Goal: Information Seeking & Learning: Get advice/opinions

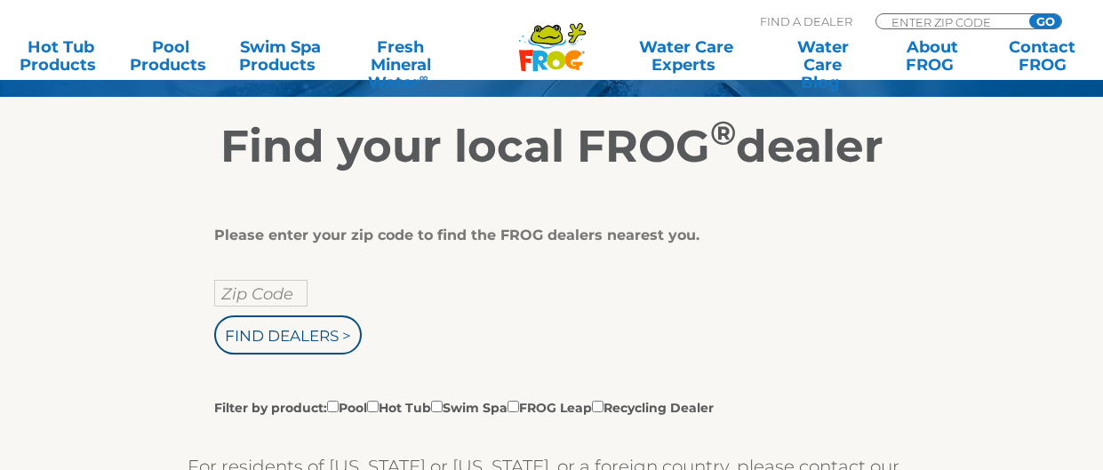
scroll to position [248, 0]
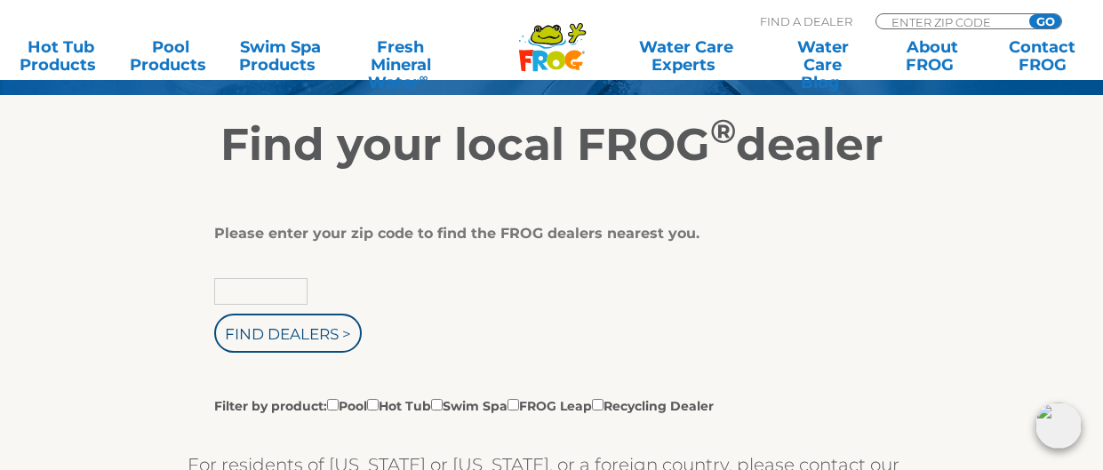
click at [284, 291] on input "text" at bounding box center [260, 291] width 93 height 27
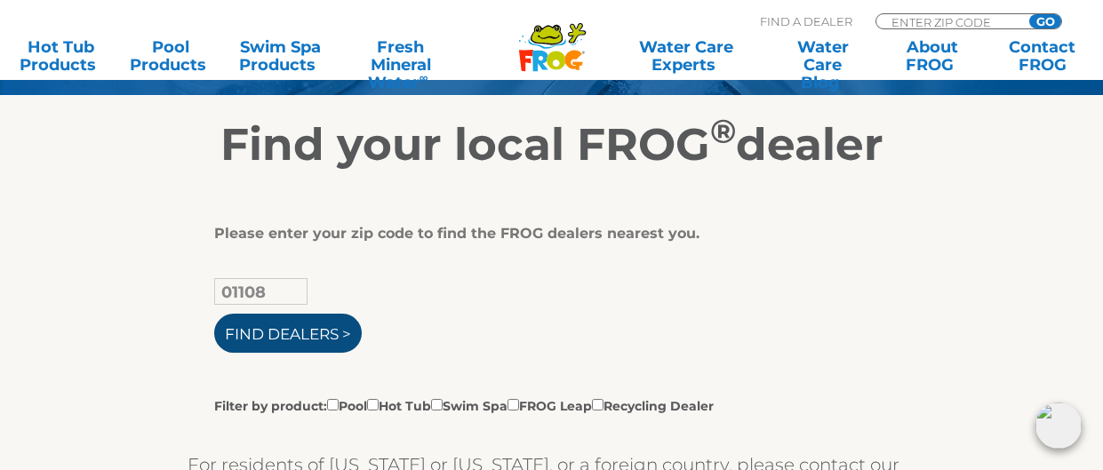
type input "01108"
click at [284, 334] on input "Find Dealers >" at bounding box center [288, 333] width 148 height 39
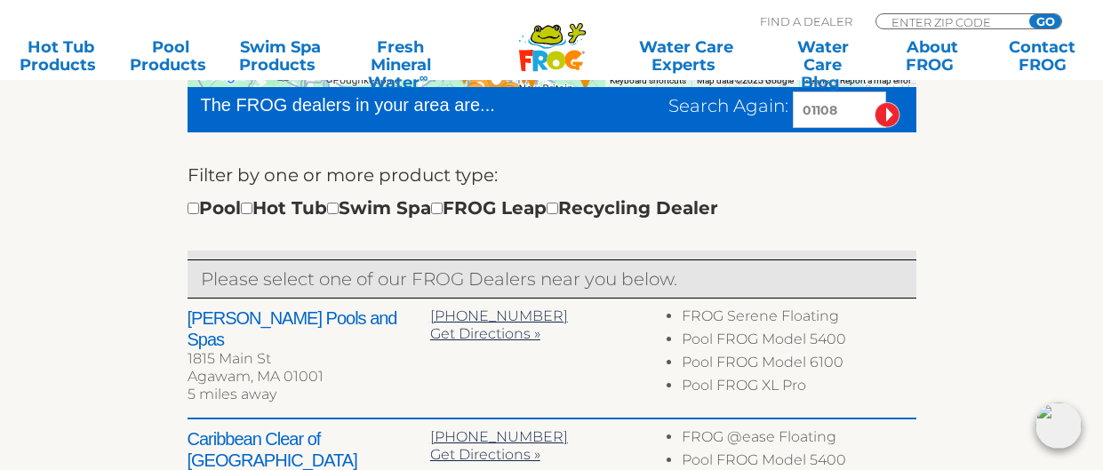
scroll to position [568, 0]
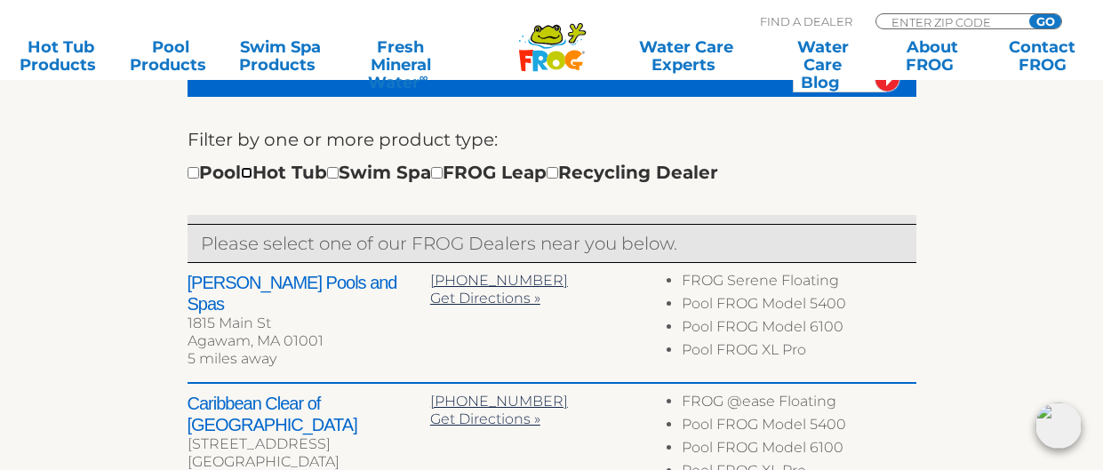
click at [252, 173] on input "checkbox" at bounding box center [247, 173] width 12 height 12
checkbox input "true"
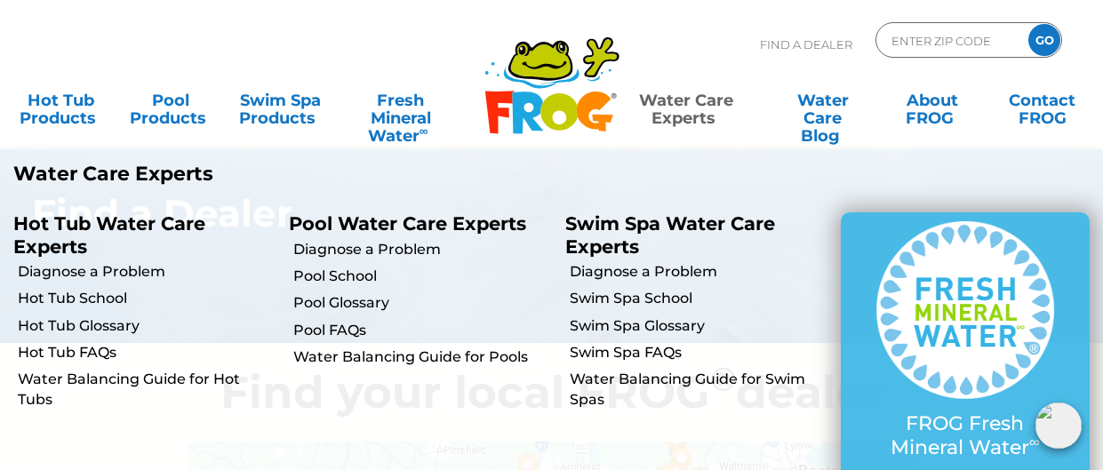
click at [669, 98] on link "Water Care Experts" at bounding box center [686, 101] width 139 height 36
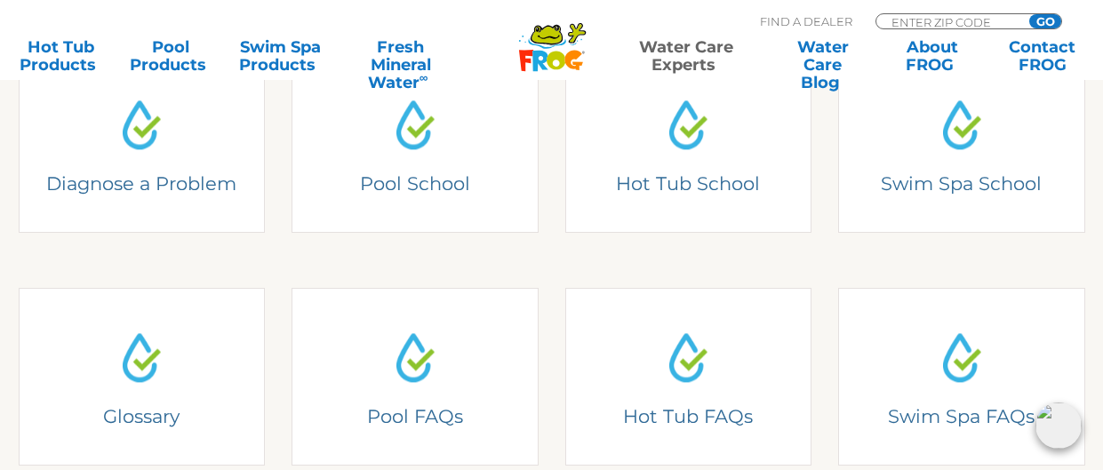
scroll to position [497, 0]
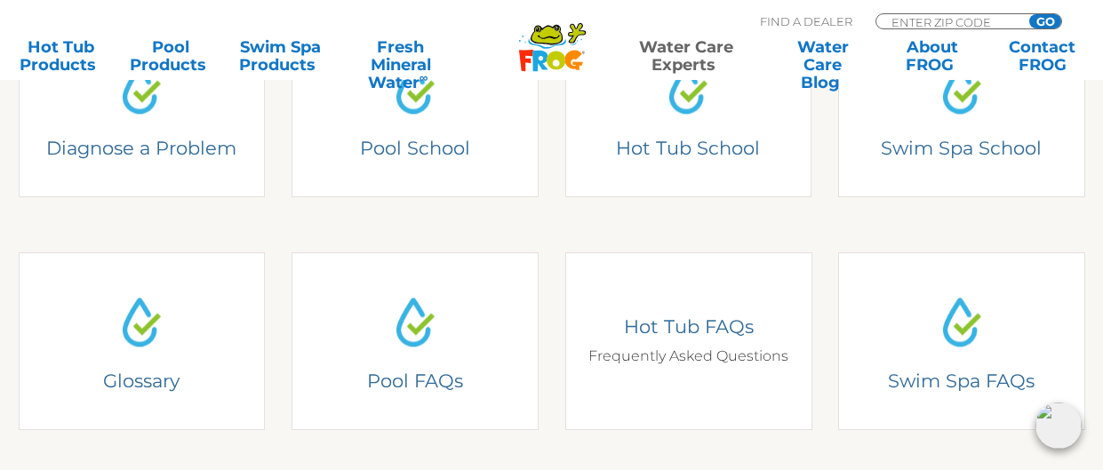
click at [664, 321] on h4 "Hot Tub FAQs" at bounding box center [688, 327] width 220 height 24
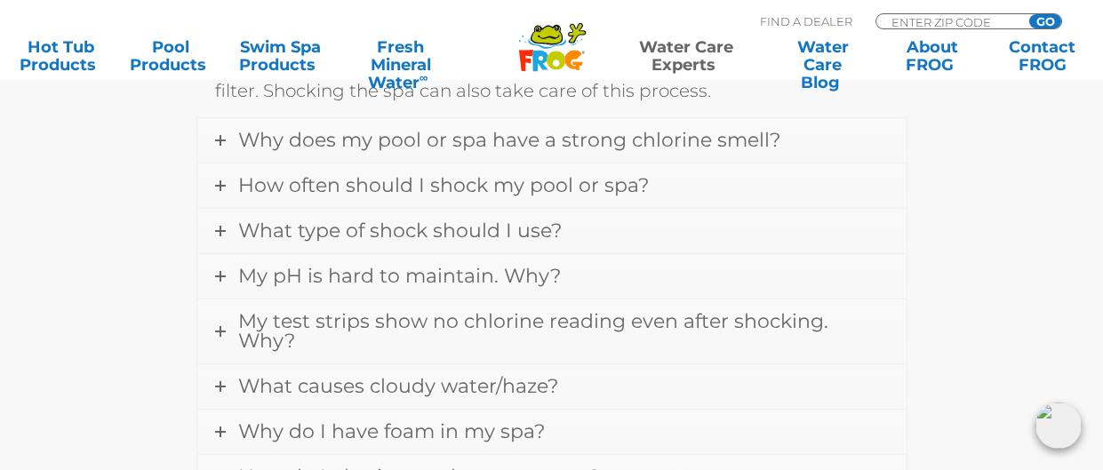
scroll to position [1671, 0]
click at [524, 184] on span "How often should I shock my pool or spa?" at bounding box center [443, 184] width 411 height 24
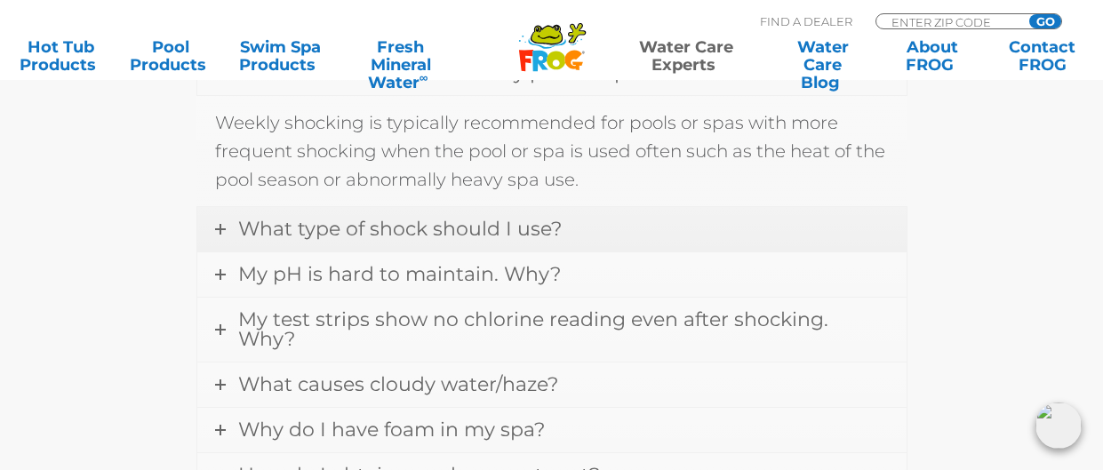
click at [597, 224] on link "What type of shock should I use?" at bounding box center [551, 229] width 709 height 44
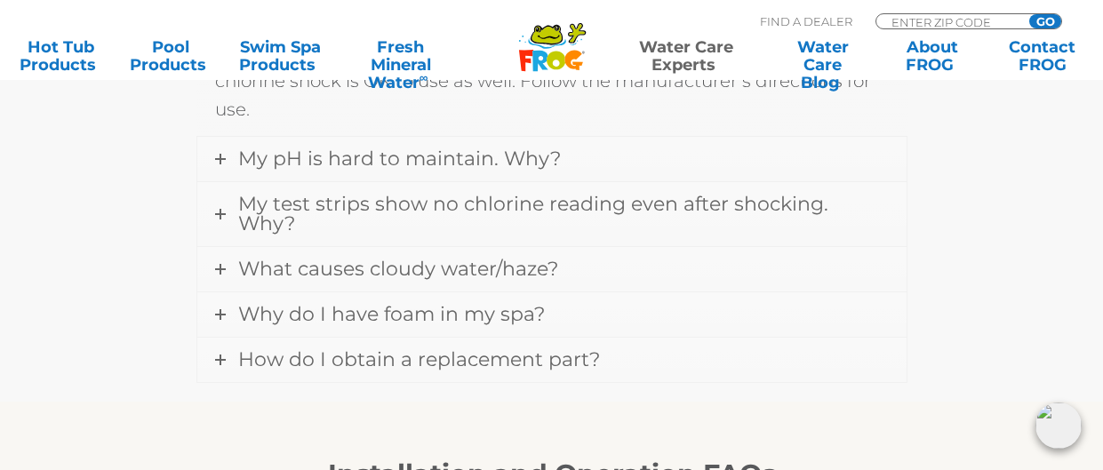
scroll to position [1814, 0]
click at [553, 259] on span "What causes cloudy water/haze?" at bounding box center [398, 271] width 320 height 24
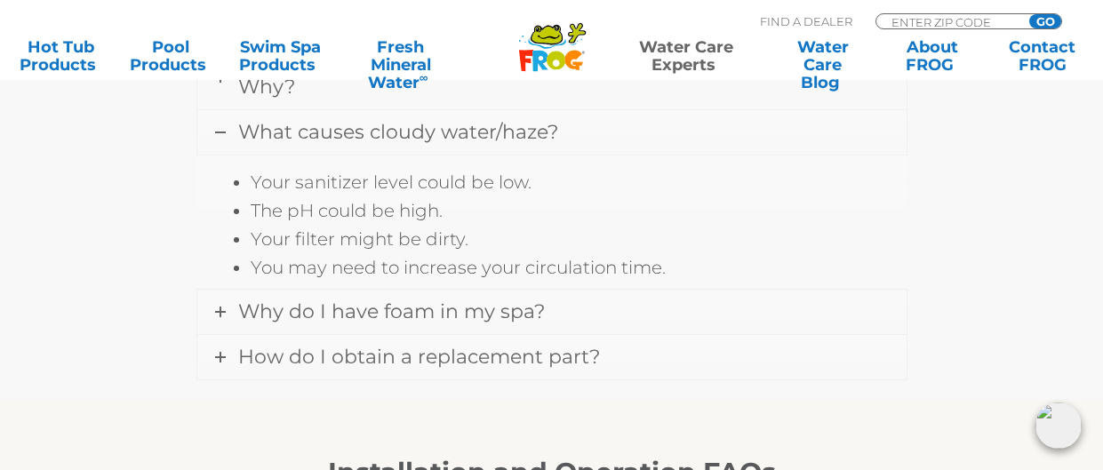
scroll to position [1809, 0]
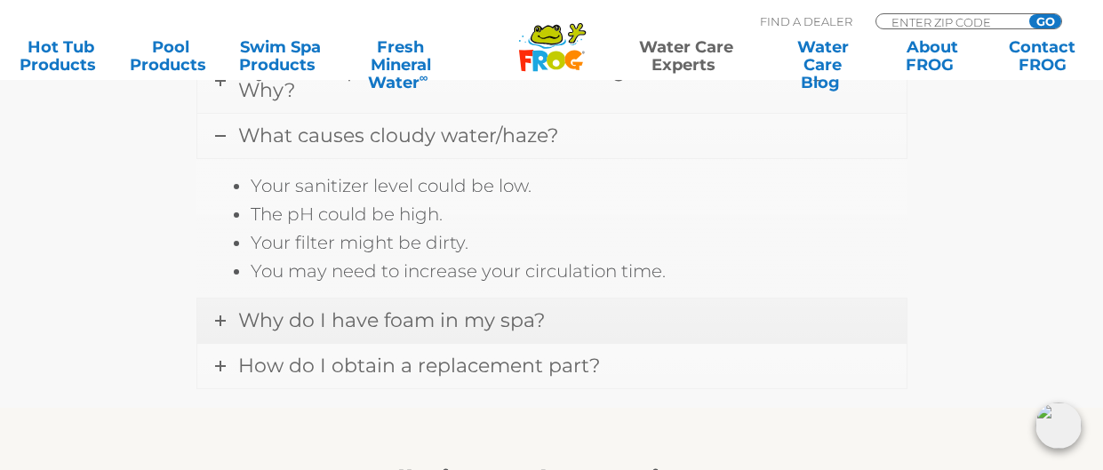
click at [632, 299] on link "Why do I have foam in my spa?" at bounding box center [551, 321] width 709 height 44
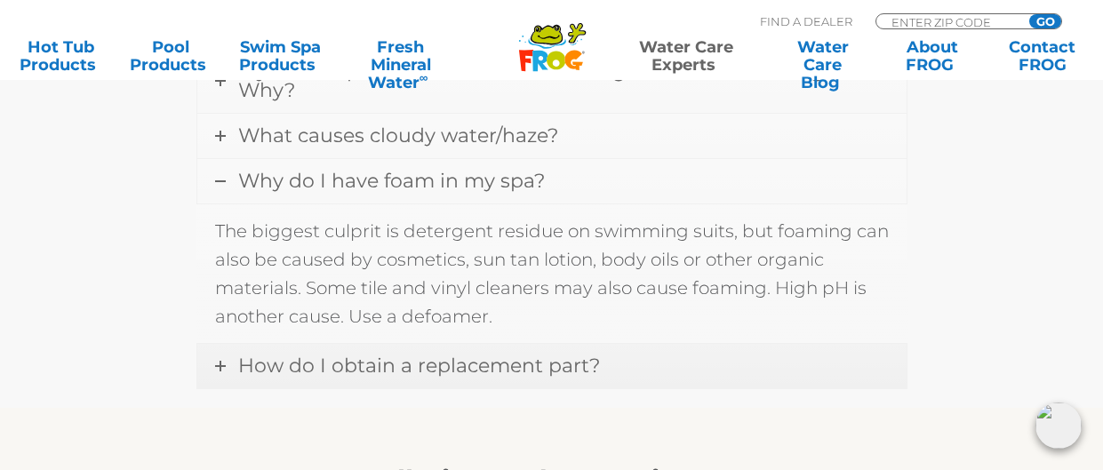
click at [621, 344] on link "How do I obtain a replacement part?" at bounding box center [551, 366] width 709 height 44
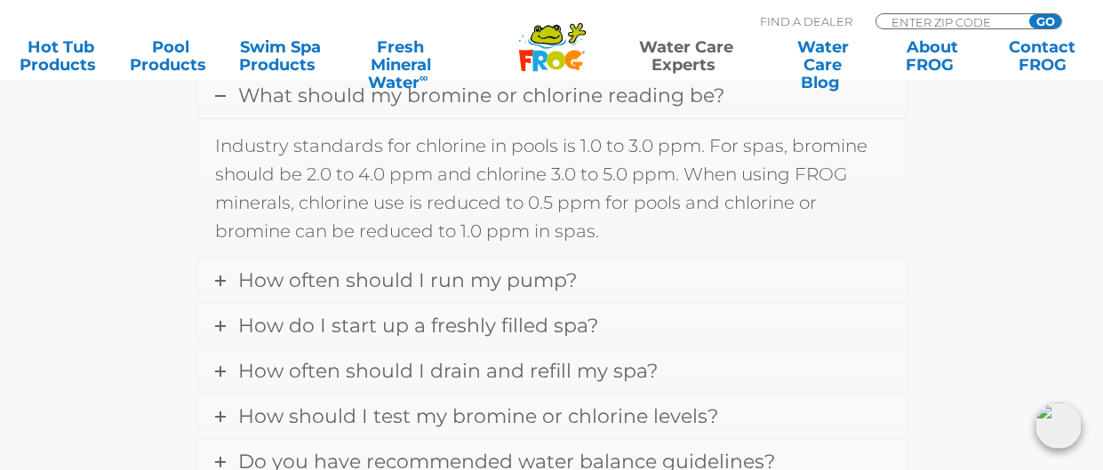
scroll to position [2236, 0]
click at [622, 256] on link "How often should I run my pump?" at bounding box center [551, 278] width 709 height 44
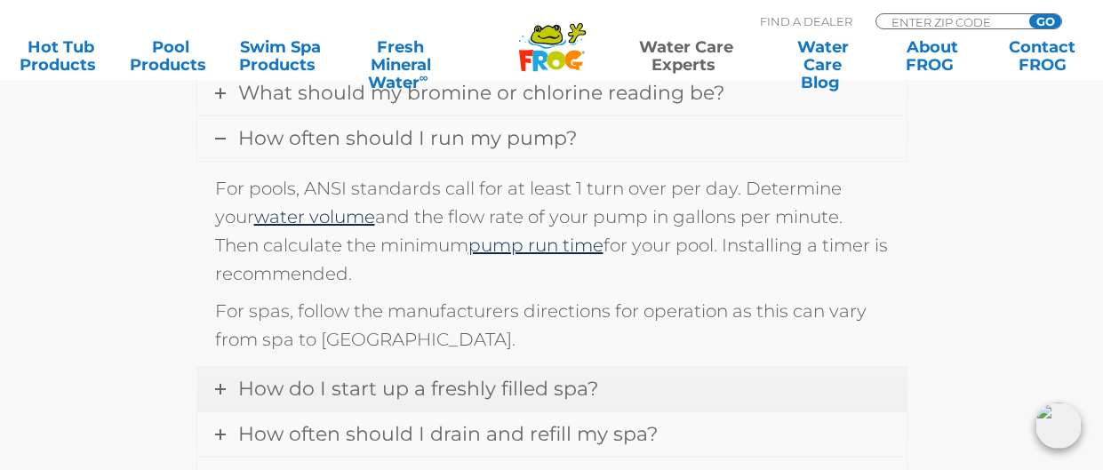
click at [644, 367] on link "How do I start up a freshly filled spa?" at bounding box center [551, 389] width 709 height 44
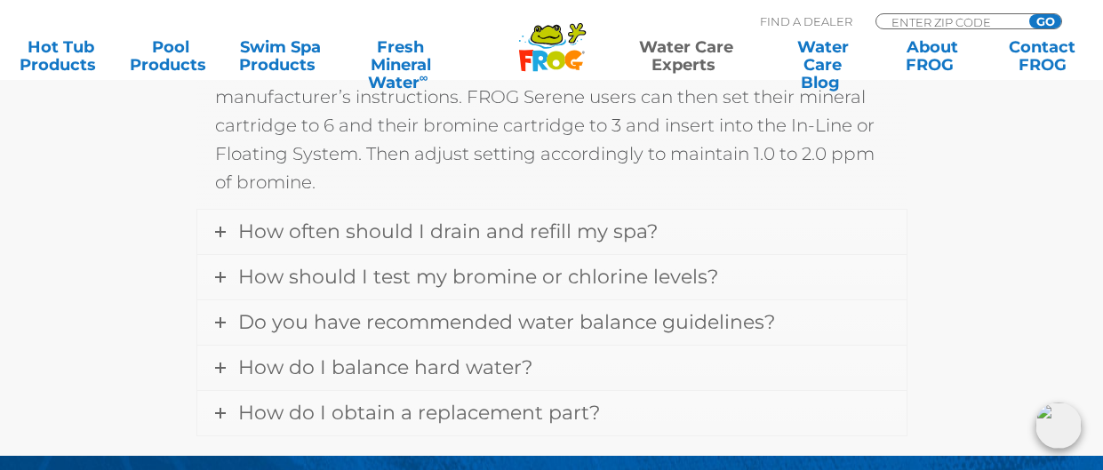
scroll to position [2528, 0]
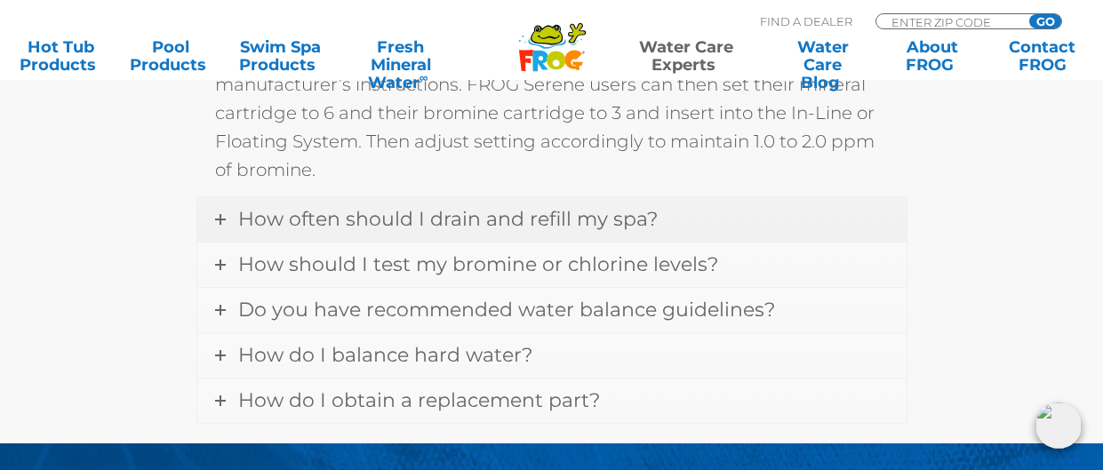
click at [719, 197] on link "How often should I drain and refill my spa?" at bounding box center [551, 219] width 709 height 44
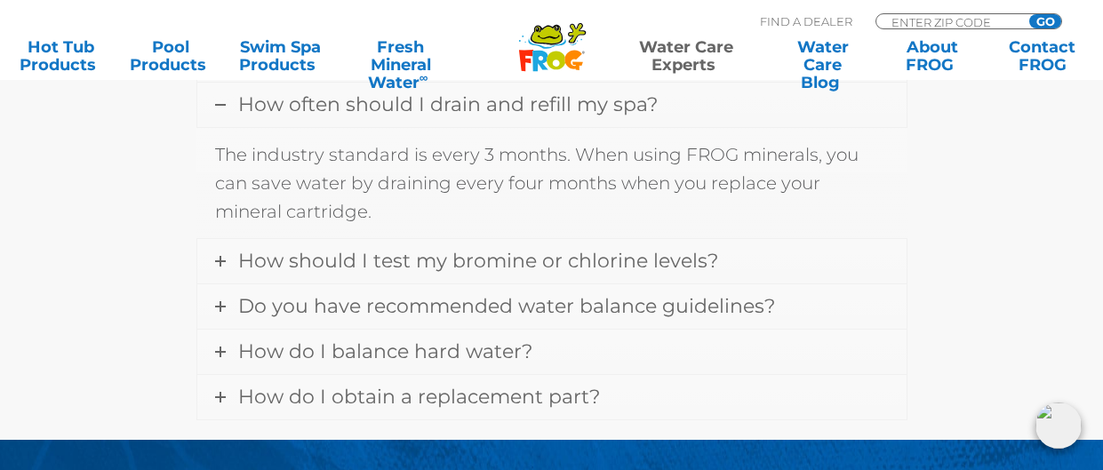
scroll to position [2345, 0]
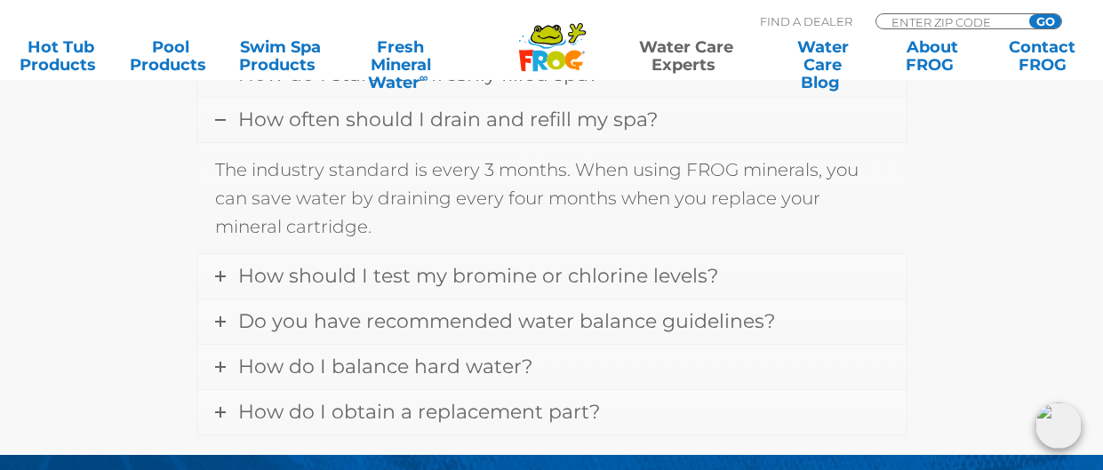
click at [873, 156] on p "The industry standard is every 3 months. When using FROG minerals, you can save…" at bounding box center [552, 198] width 674 height 85
click at [735, 254] on link "How should I test my bromine or chlorine levels?" at bounding box center [551, 276] width 709 height 44
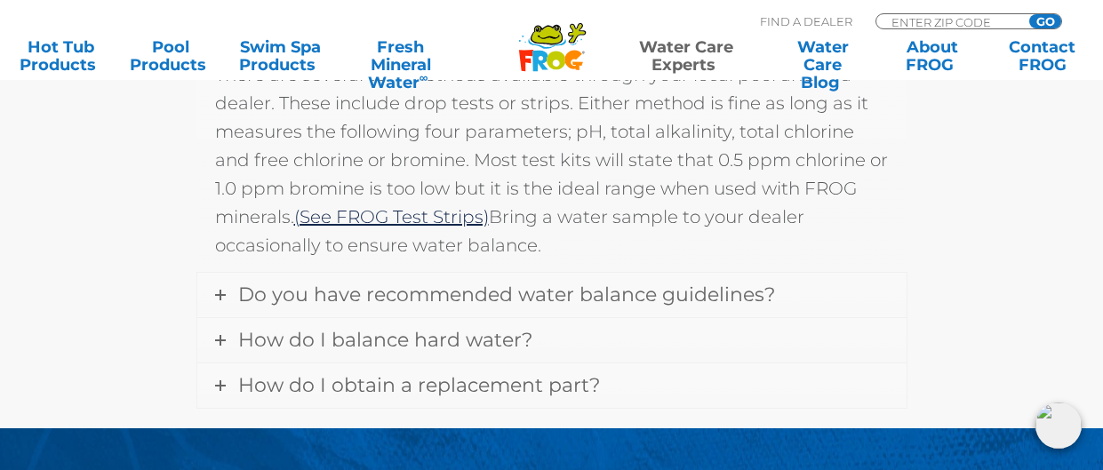
scroll to position [2488, 0]
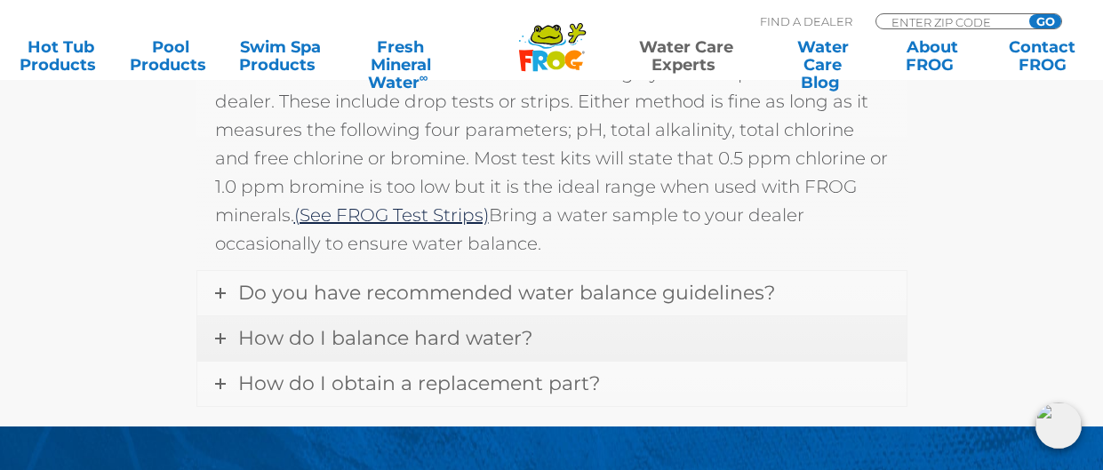
click at [606, 317] on link "How do I balance hard water?" at bounding box center [551, 339] width 709 height 44
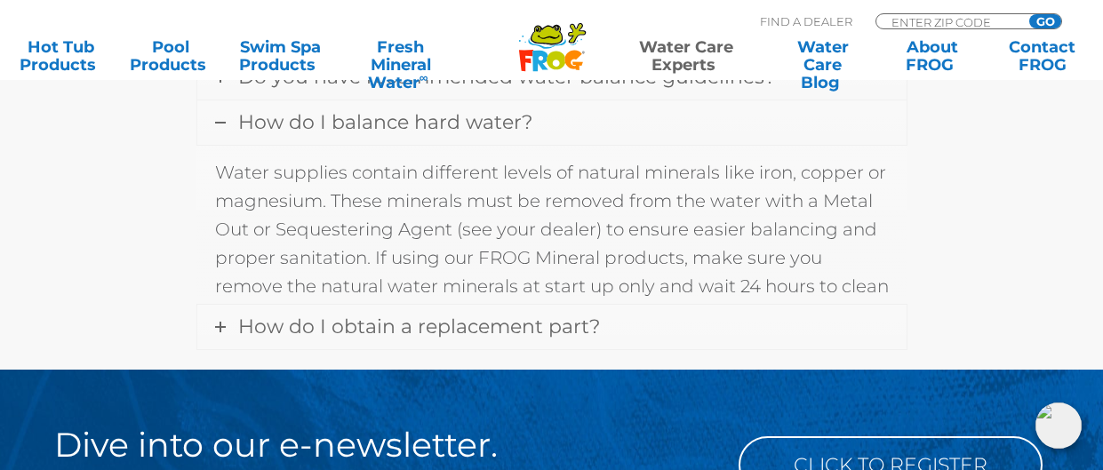
scroll to position [2480, 0]
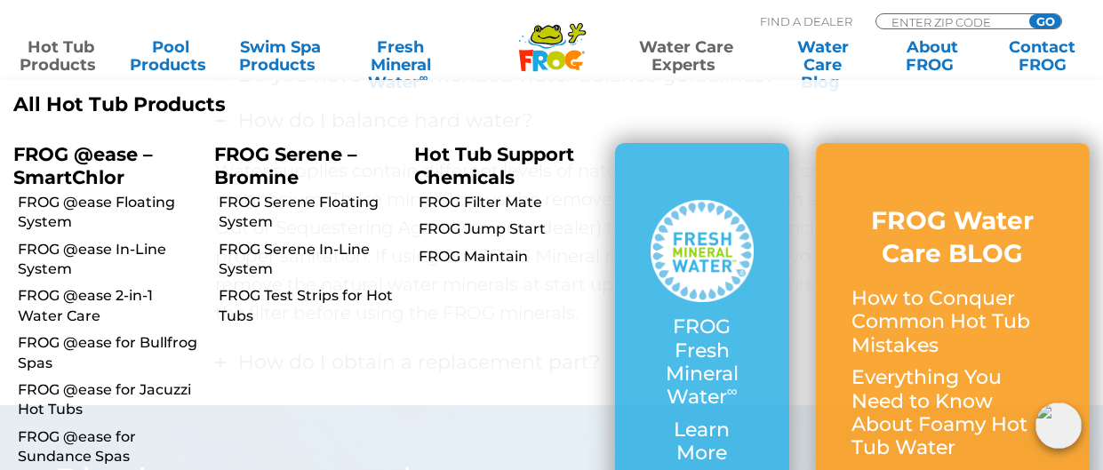
click at [45, 38] on link "Hot Tub Products" at bounding box center [60, 56] width 85 height 36
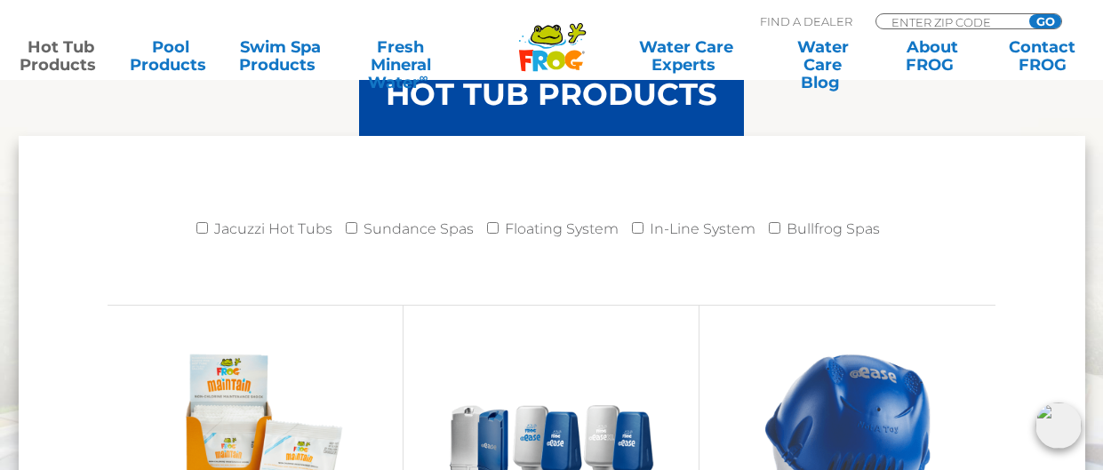
scroll to position [1812, 0]
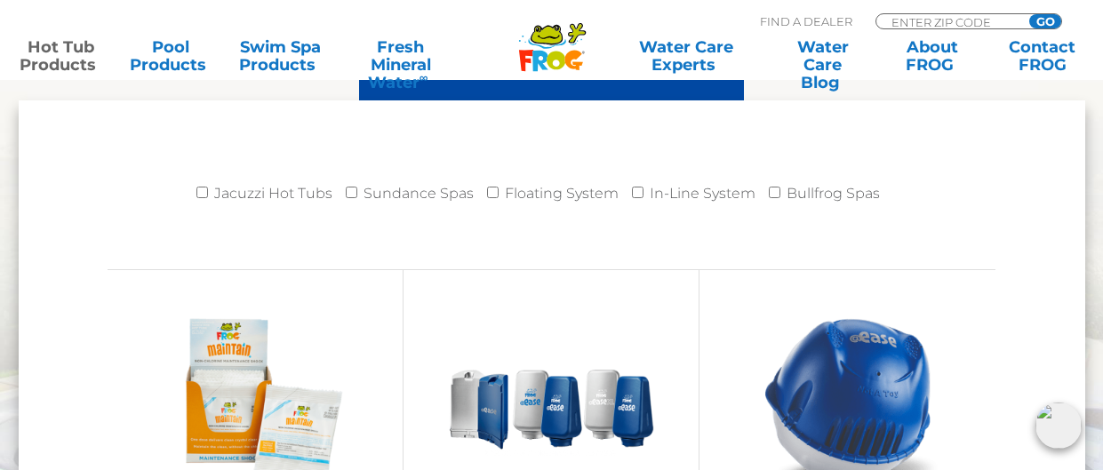
click at [195, 185] on ul "Jacuzzi Hot Tubs Sundance Spas Floating System In-Line System Bullfrog Spas" at bounding box center [552, 200] width 889 height 49
click at [206, 187] on input "Jacuzzi Hot Tubs" at bounding box center [202, 193] width 12 height 12
checkbox input "true"
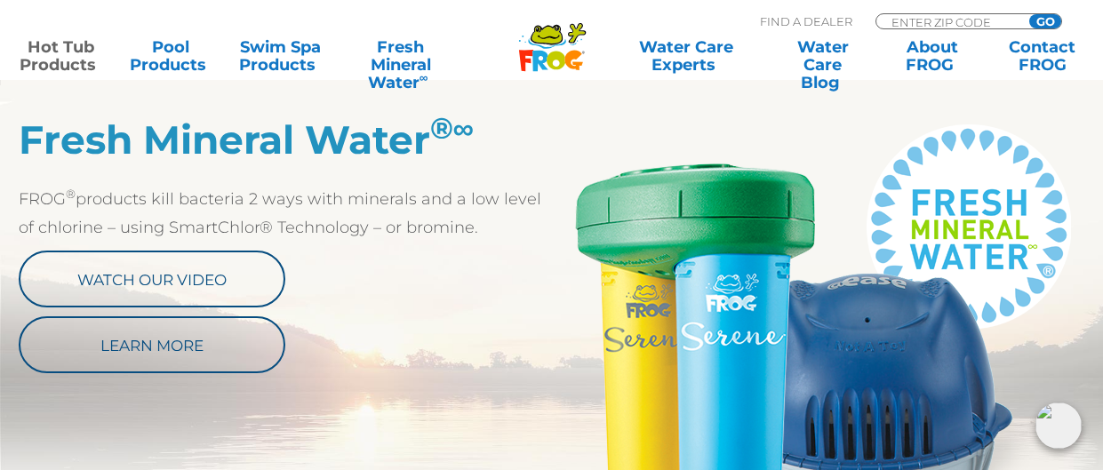
scroll to position [924, 0]
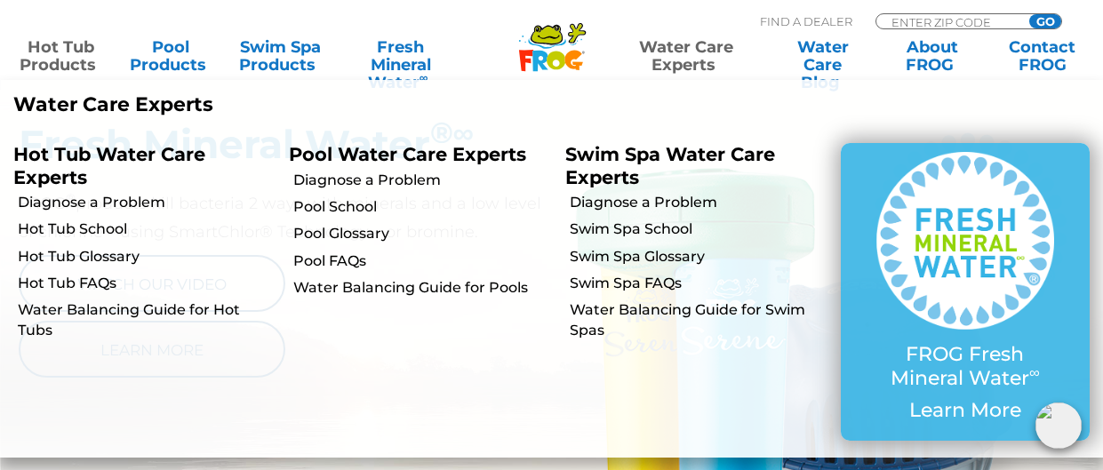
click at [672, 39] on link "Water Care Experts" at bounding box center [686, 56] width 139 height 36
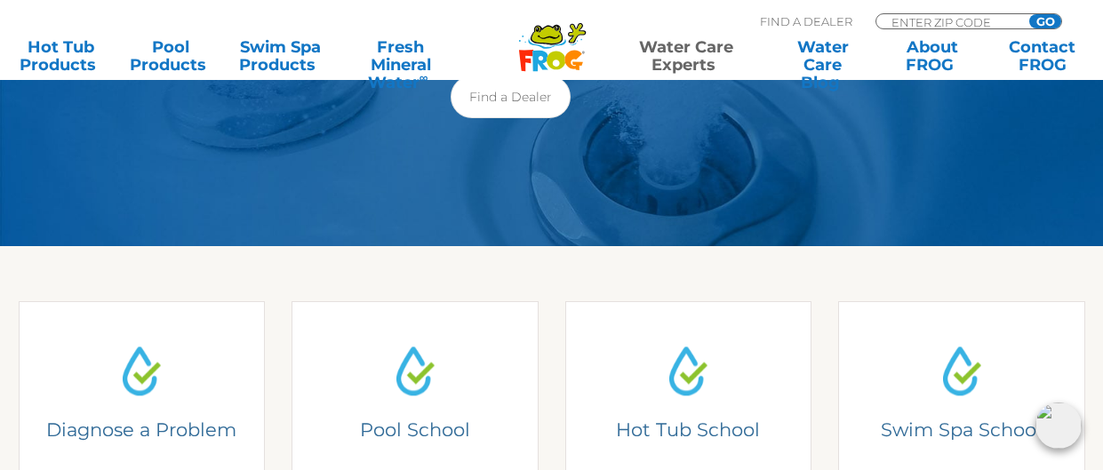
scroll to position [212, 0]
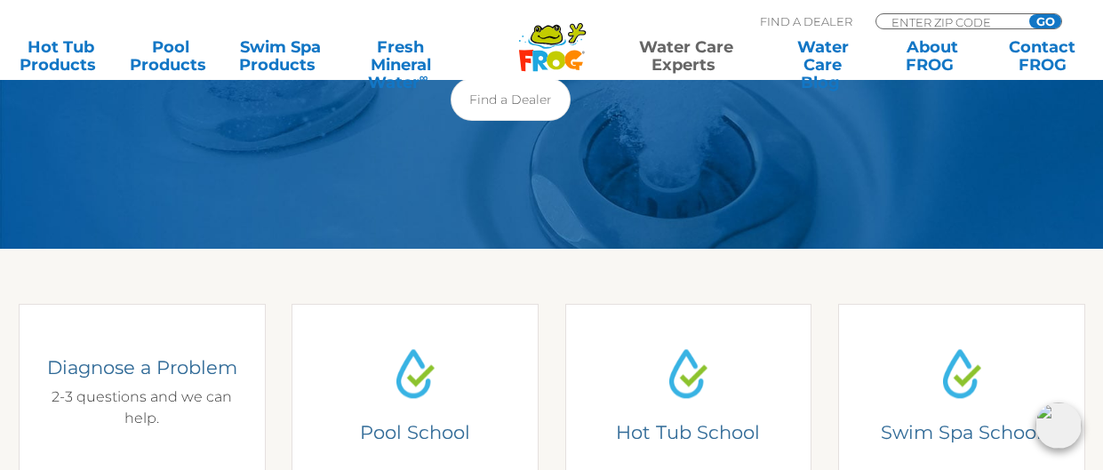
click at [124, 396] on div "Diagnose a Problem 2-3 questions and we can help." at bounding box center [142, 393] width 196 height 74
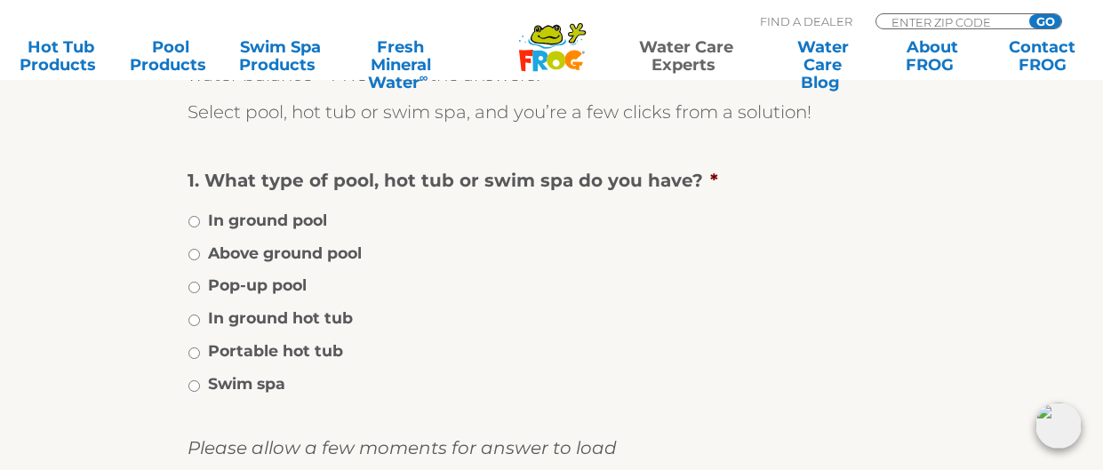
scroll to position [355, 0]
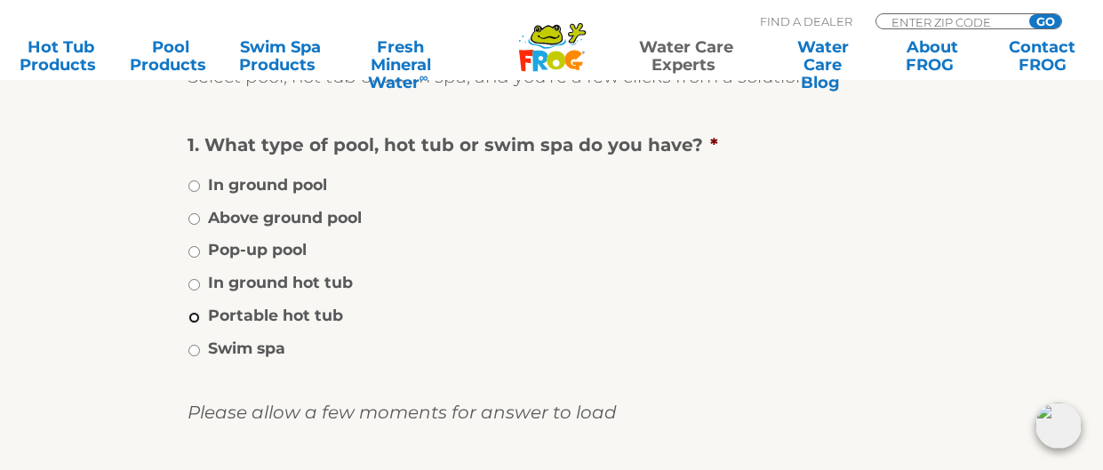
click at [193, 313] on input "Portable hot tub" at bounding box center [194, 318] width 12 height 12
radio input "true"
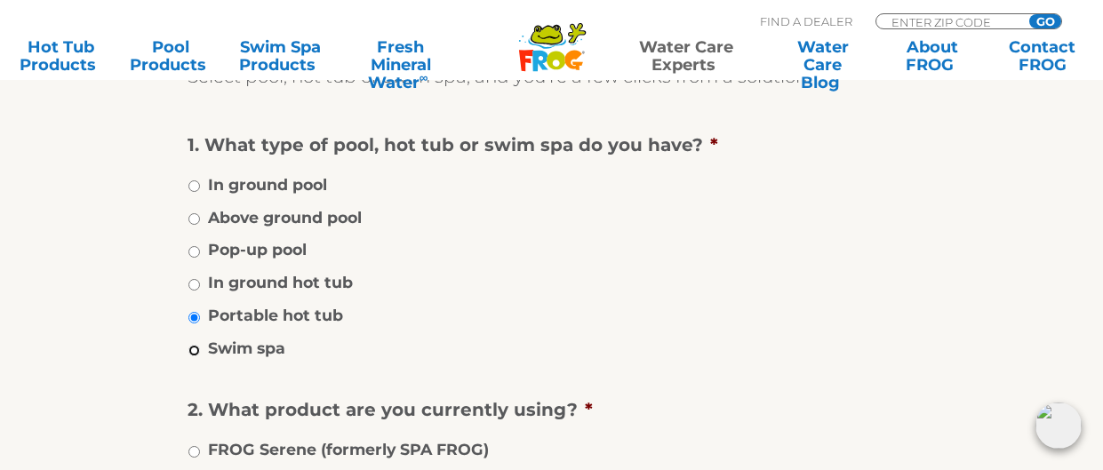
click at [188, 345] on input "Swim spa" at bounding box center [194, 351] width 12 height 12
radio input "true"
click at [188, 180] on input "In ground pool" at bounding box center [194, 186] width 12 height 12
radio input "true"
click at [188, 213] on input "Above ground pool" at bounding box center [194, 219] width 12 height 12
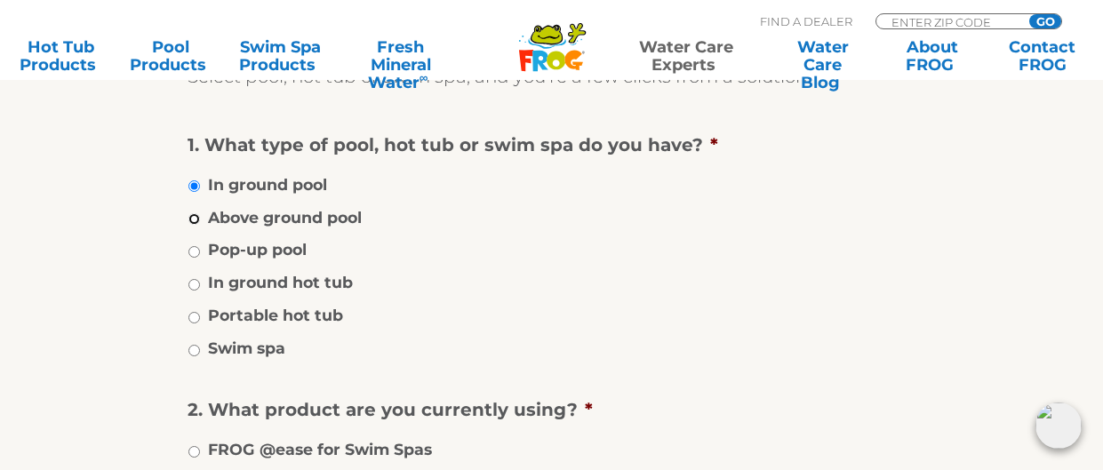
radio input "true"
click at [188, 246] on input "Pop-up pool" at bounding box center [194, 252] width 12 height 12
radio input "true"
radio input "false"
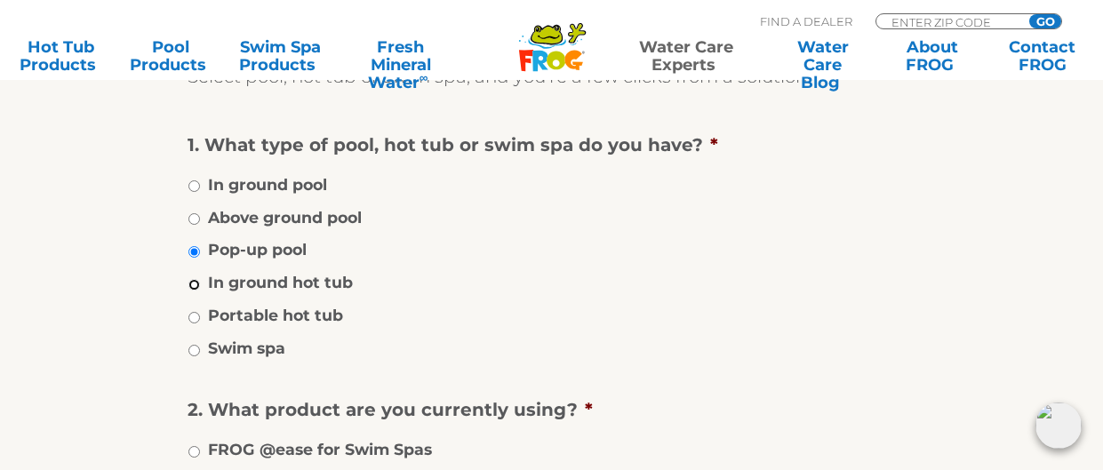
click at [188, 279] on input "In ground hot tub" at bounding box center [194, 285] width 12 height 12
radio input "true"
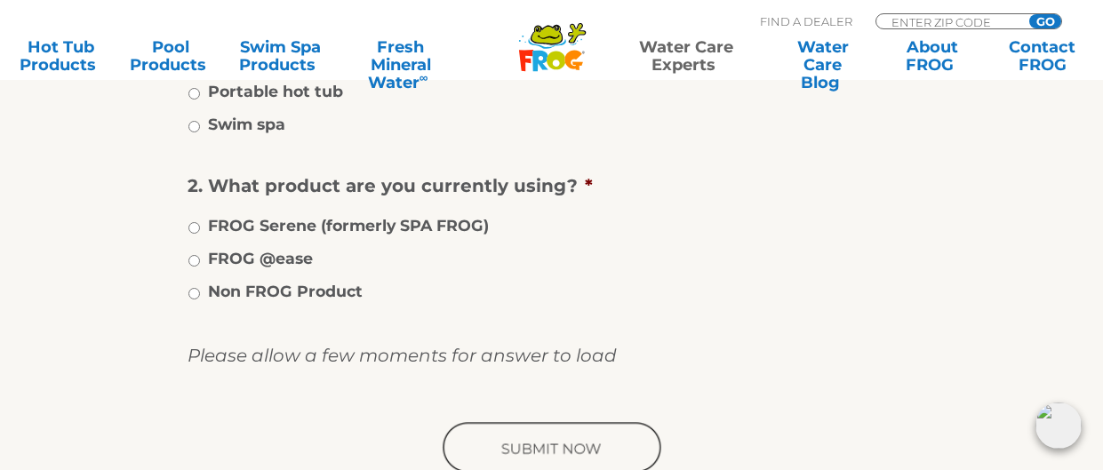
scroll to position [591, 0]
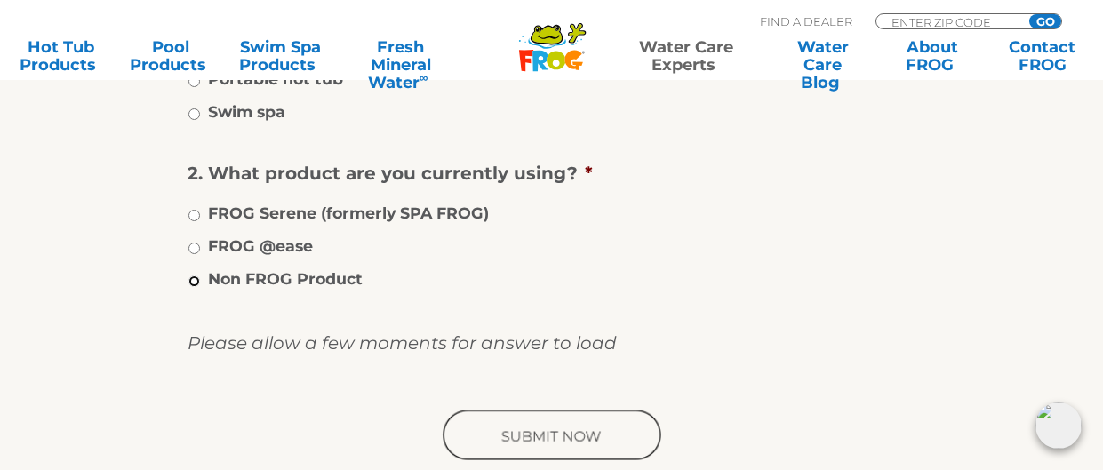
click at [190, 276] on input "Non FROG Product" at bounding box center [194, 282] width 12 height 12
radio input "true"
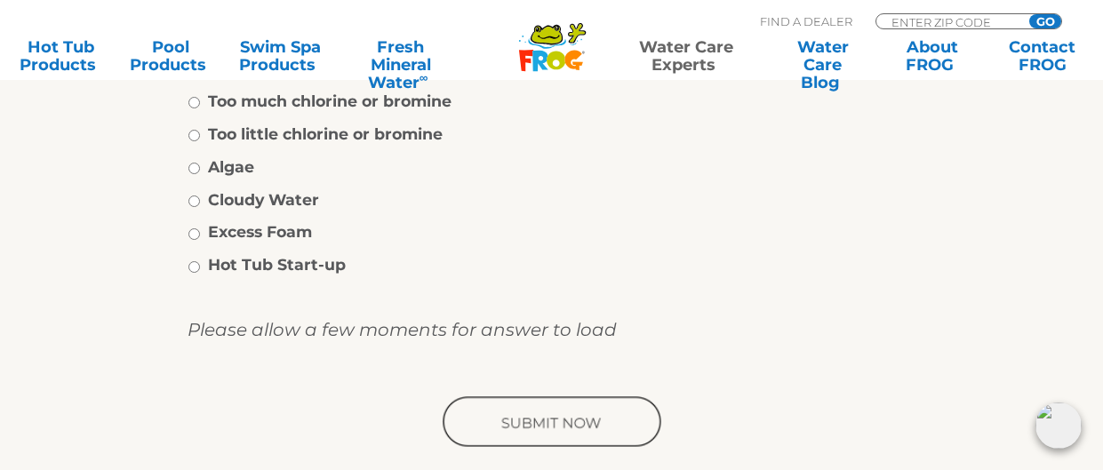
scroll to position [875, 0]
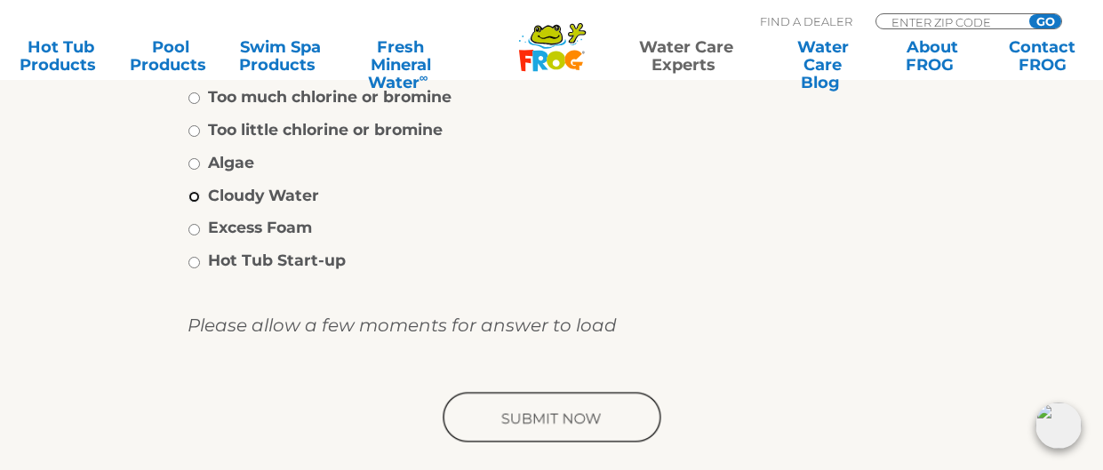
click at [196, 191] on input "Cloudy Water" at bounding box center [194, 197] width 12 height 12
radio input "true"
click at [547, 400] on input "image" at bounding box center [552, 418] width 226 height 57
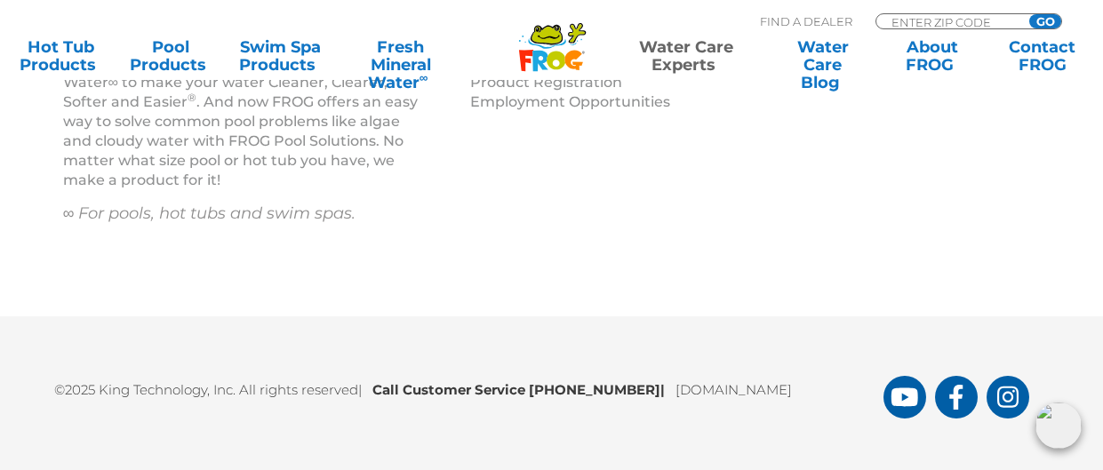
scroll to position [1416, 0]
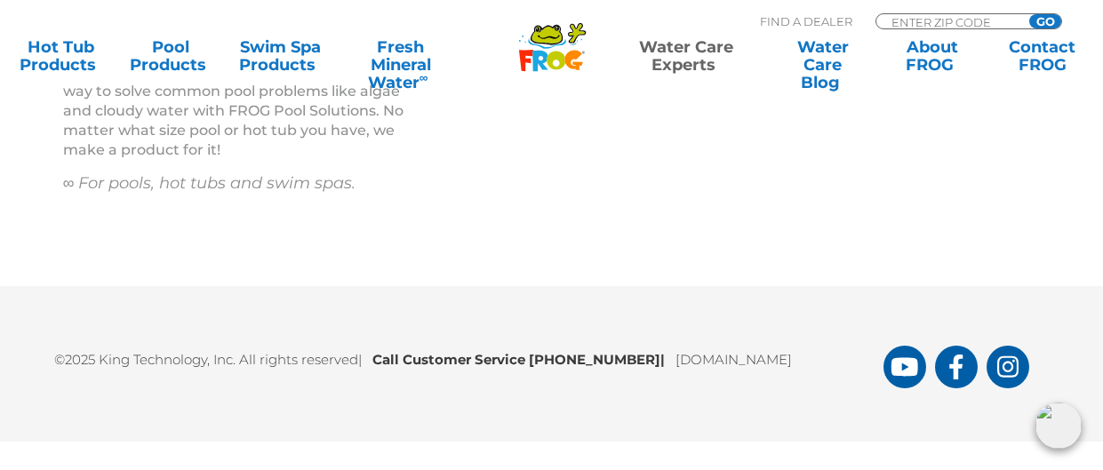
click at [547, 400] on div "©2025 King Technology, Inc. All rights reserved | Call Customer Service [PHONE_…" at bounding box center [551, 364] width 1103 height 156
